Goal: Book appointment/travel/reservation

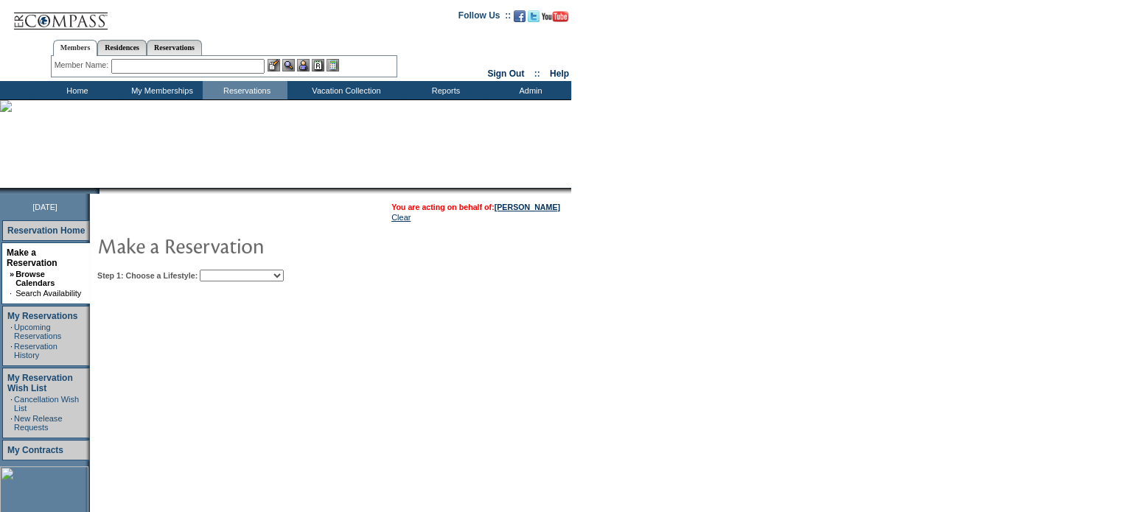
click at [261, 277] on select "Beach Leisure Metropolitan Mountain OIAL for Adventure OIAL for Couples OIAL fo…" at bounding box center [242, 276] width 84 height 12
select select "Beach"
click at [225, 270] on select "Beach Leisure Metropolitan Mountain OIAL for Adventure OIAL for Couples OIAL fo…" at bounding box center [242, 276] width 84 height 12
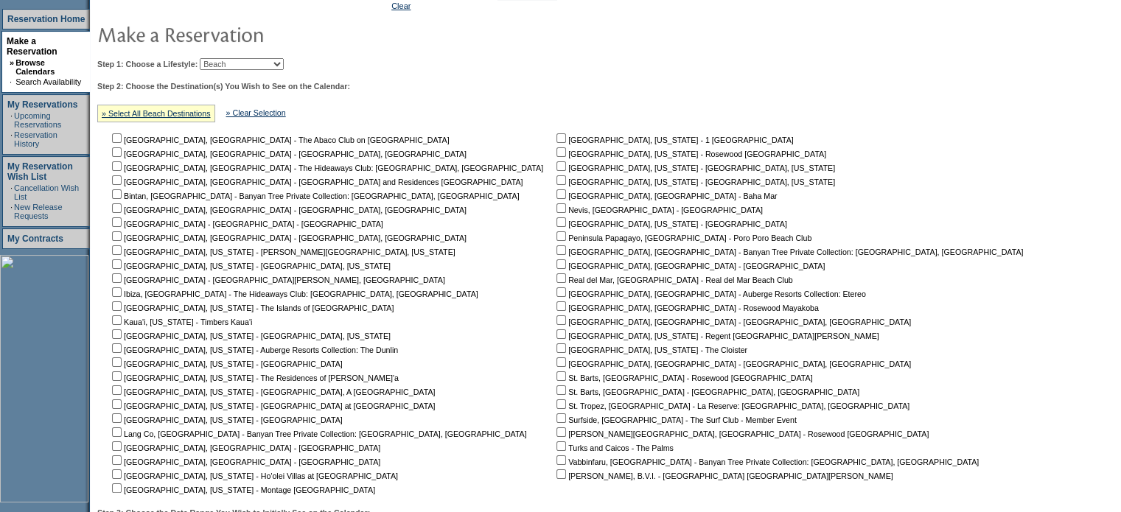
scroll to position [280, 0]
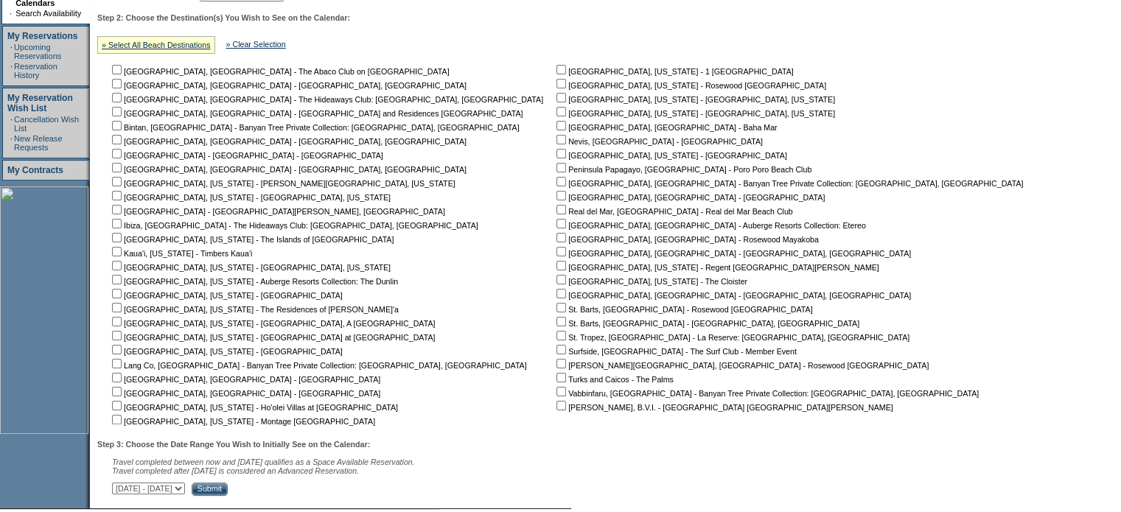
click at [122, 382] on input "checkbox" at bounding box center [117, 378] width 10 height 10
checkbox input "true"
click at [185, 495] on select "[DATE] - [DATE] [DATE] - [DATE] [DATE] - [DATE] [DATE] - [DATE] [DATE] - [DATE]…" at bounding box center [148, 489] width 73 height 12
select select "[DATE]|[DATE]"
click at [119, 486] on select "[DATE] - [DATE] [DATE] - [DATE] [DATE] - [DATE] [DATE] - [DATE] [DATE] - [DATE]…" at bounding box center [148, 489] width 73 height 12
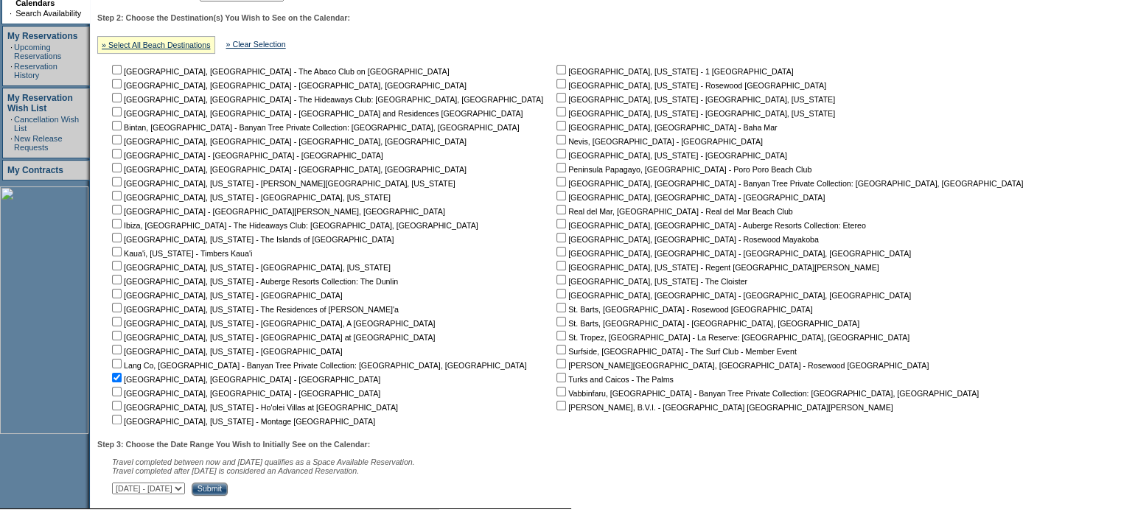
click at [228, 496] on input "Submit" at bounding box center [210, 489] width 36 height 13
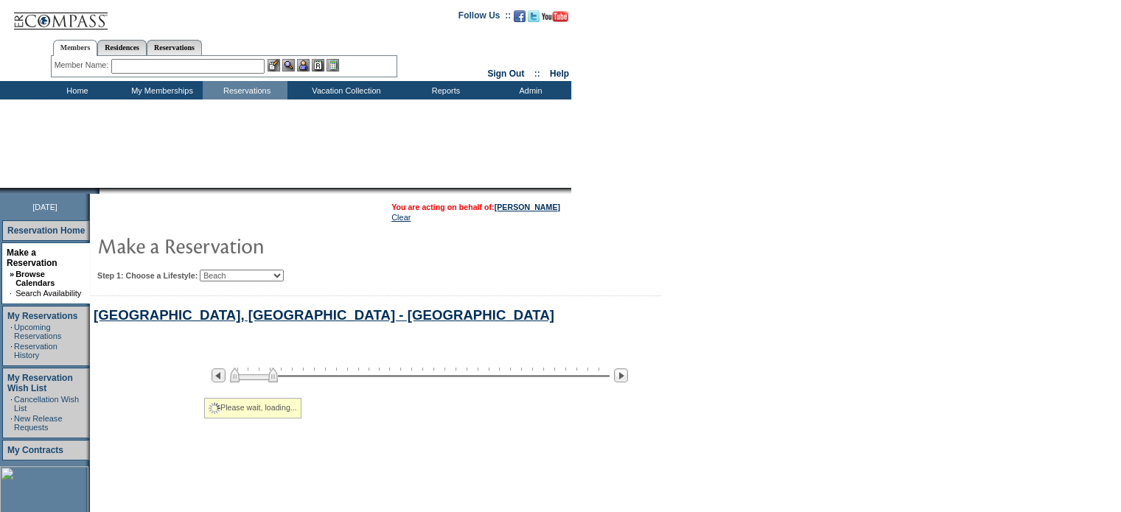
select select "Beach"
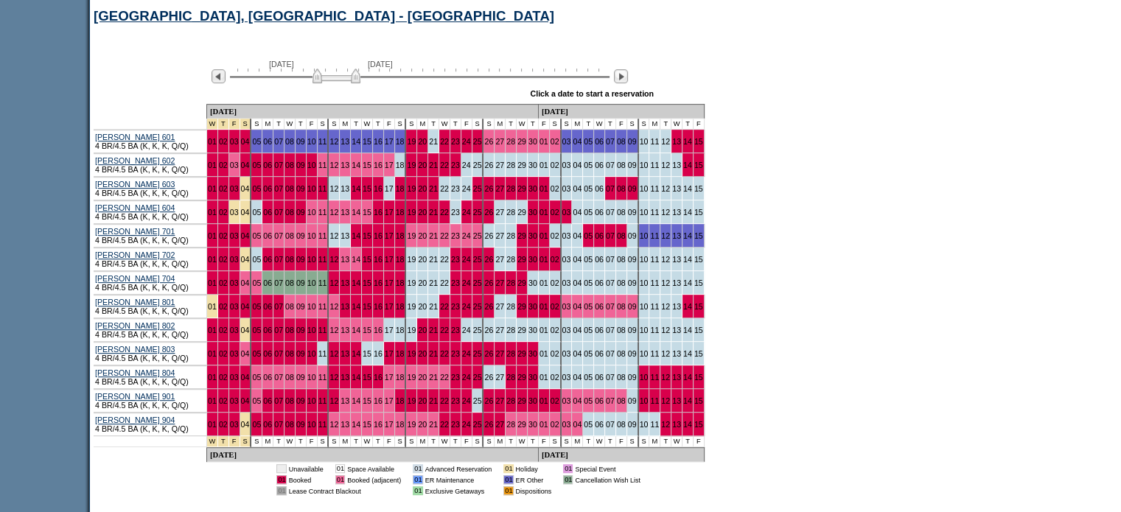
scroll to position [794, 0]
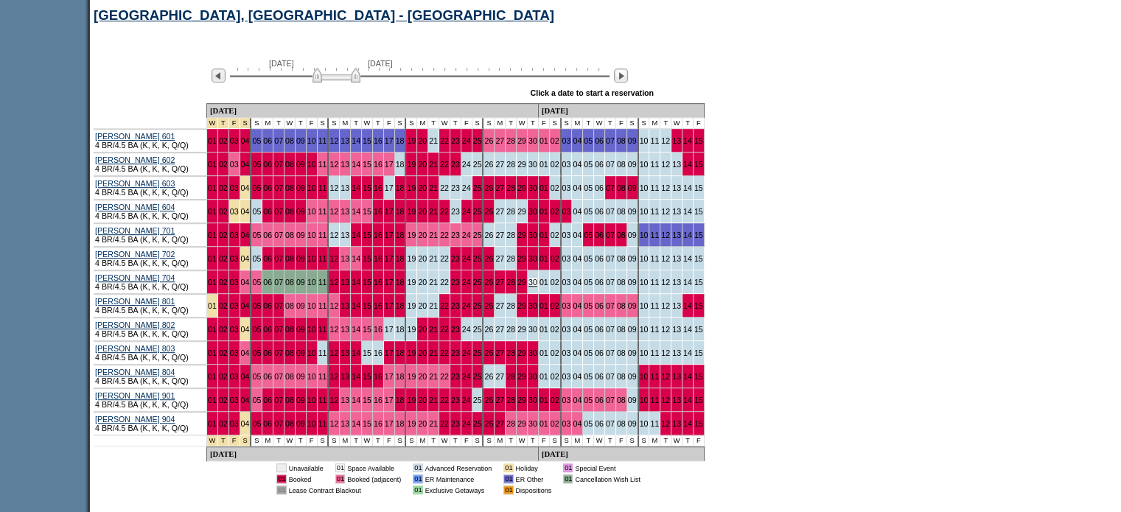
click at [528, 287] on link "30" at bounding box center [532, 282] width 9 height 9
